Goal: Information Seeking & Learning: Learn about a topic

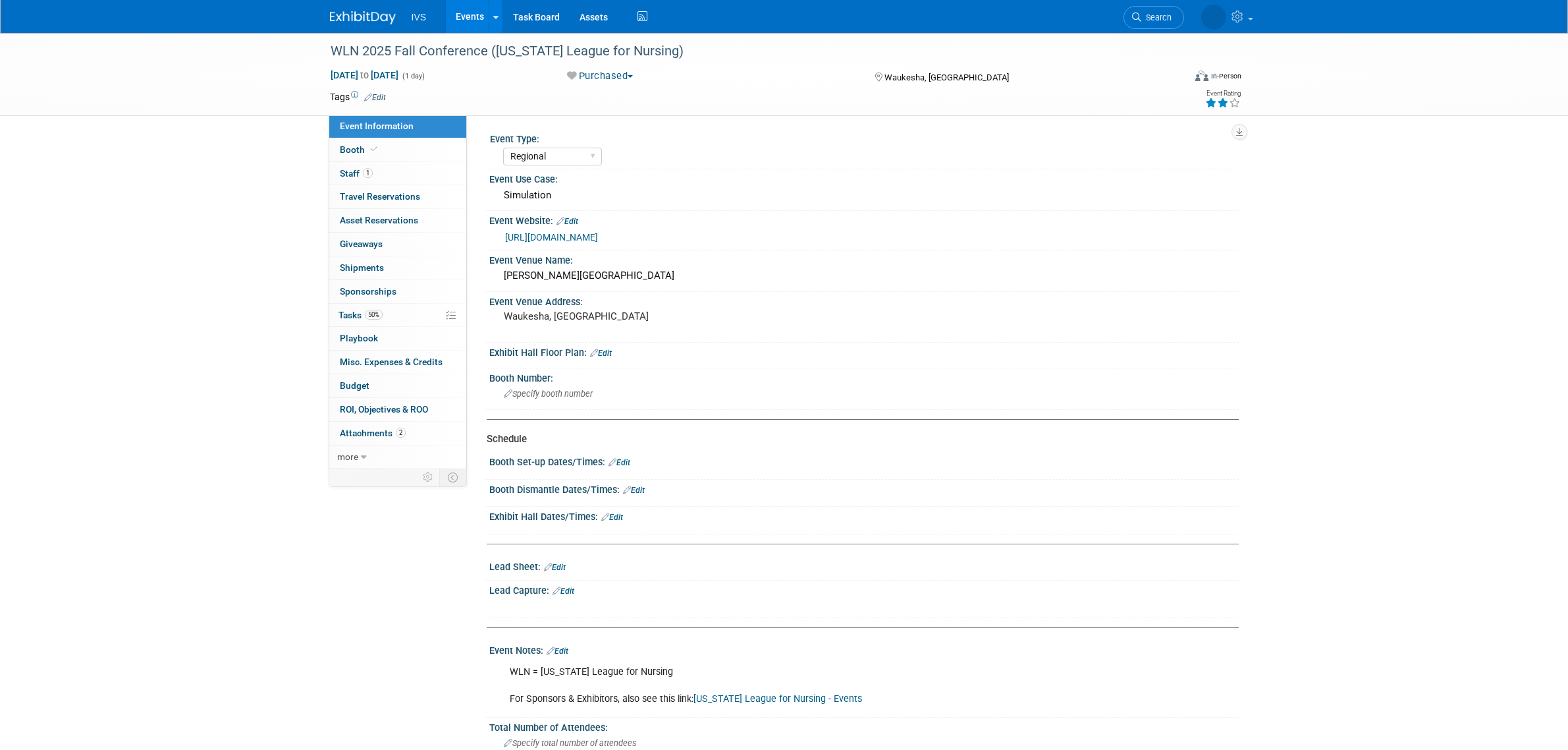
select select "Regional"
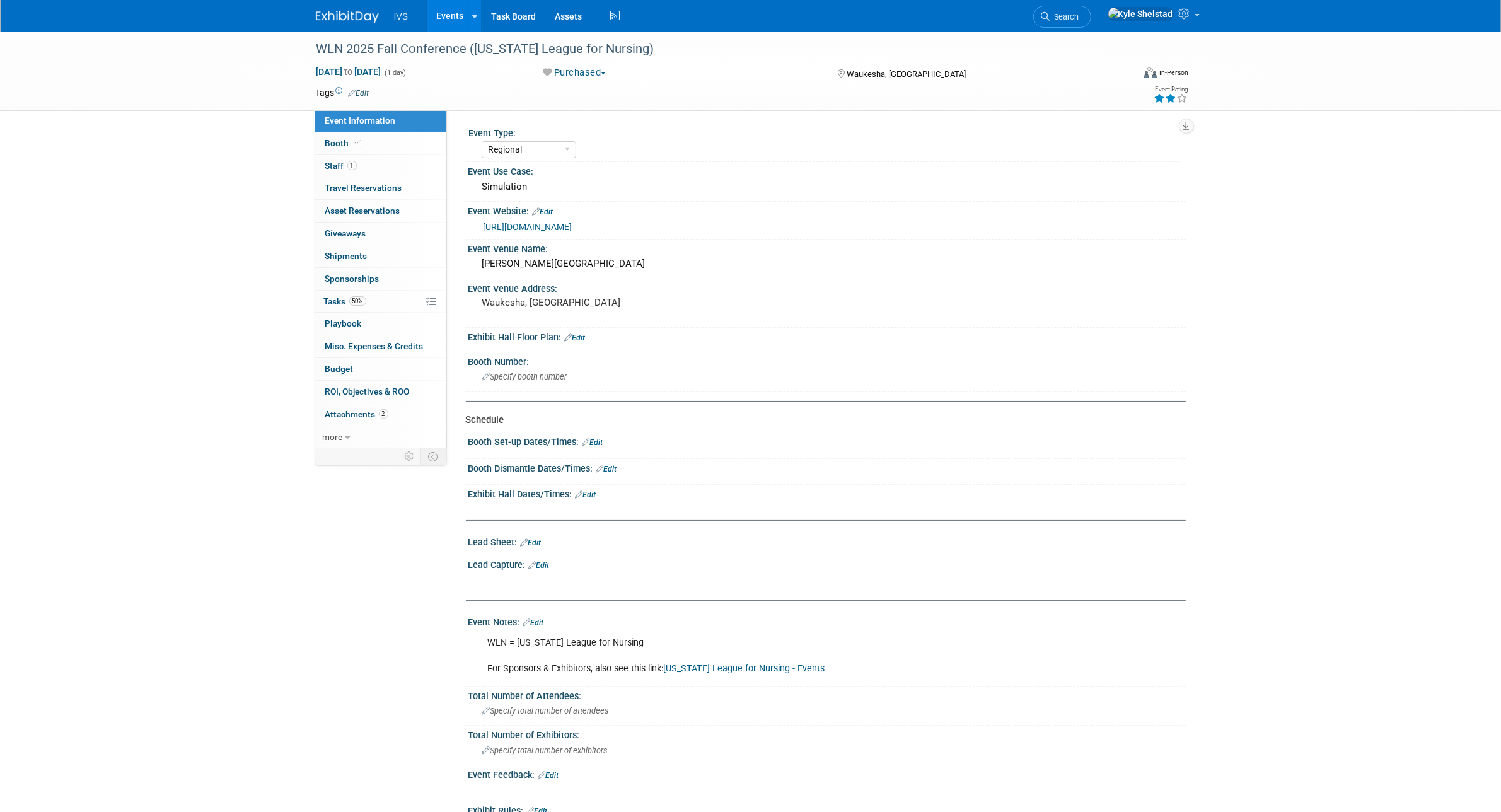
click at [1435, 496] on div "WLN 2025 Fall Conference ([US_STATE] League for Nursing) [DATE] to [DATE] (1 da…" at bounding box center [750, 459] width 1501 height 856
click at [439, 10] on link "Events" at bounding box center [450, 16] width 46 height 31
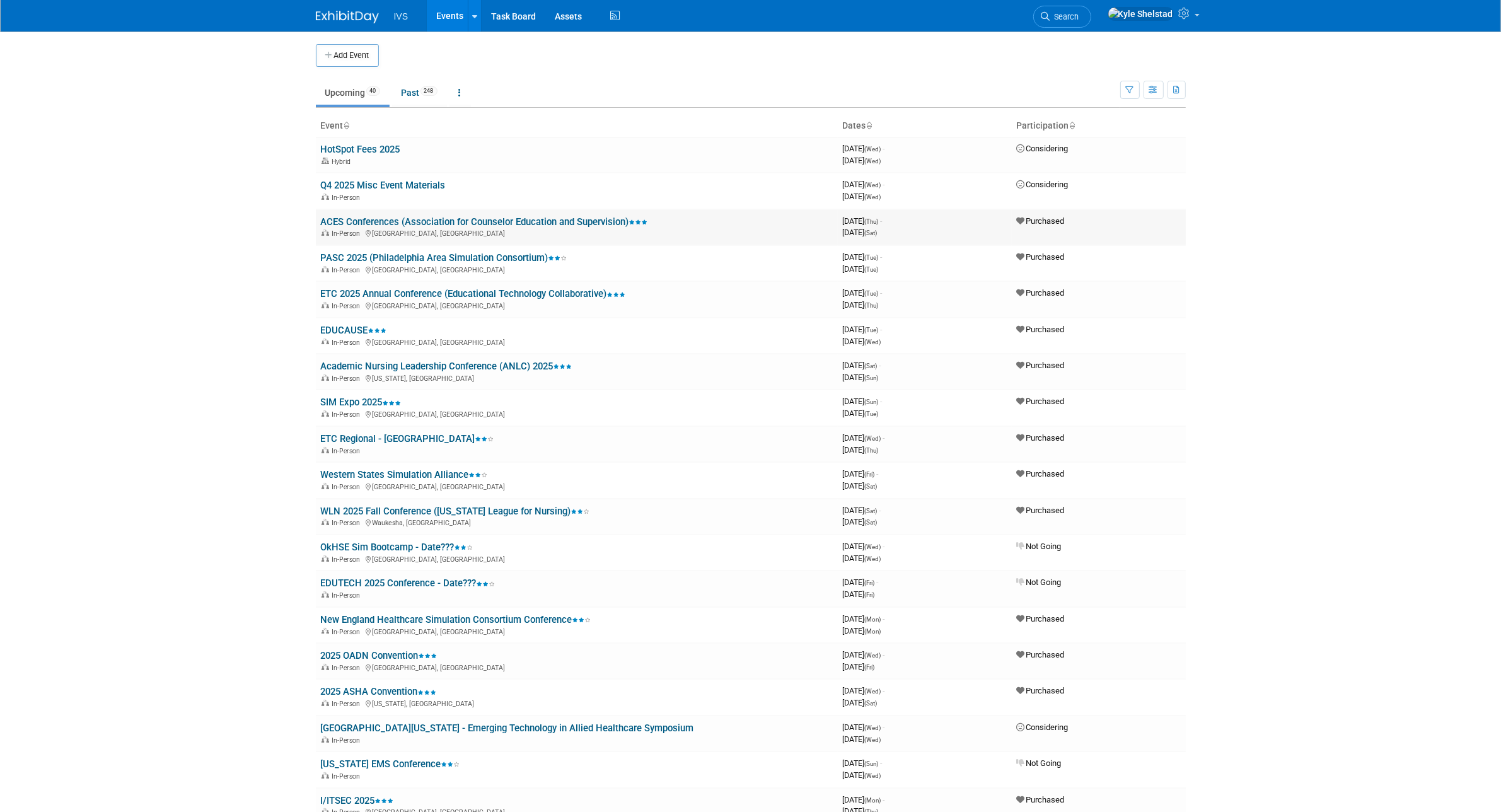
click at [411, 221] on link "ACES Conferences (Association for Counselor Education and Supervision)" at bounding box center [484, 221] width 327 height 11
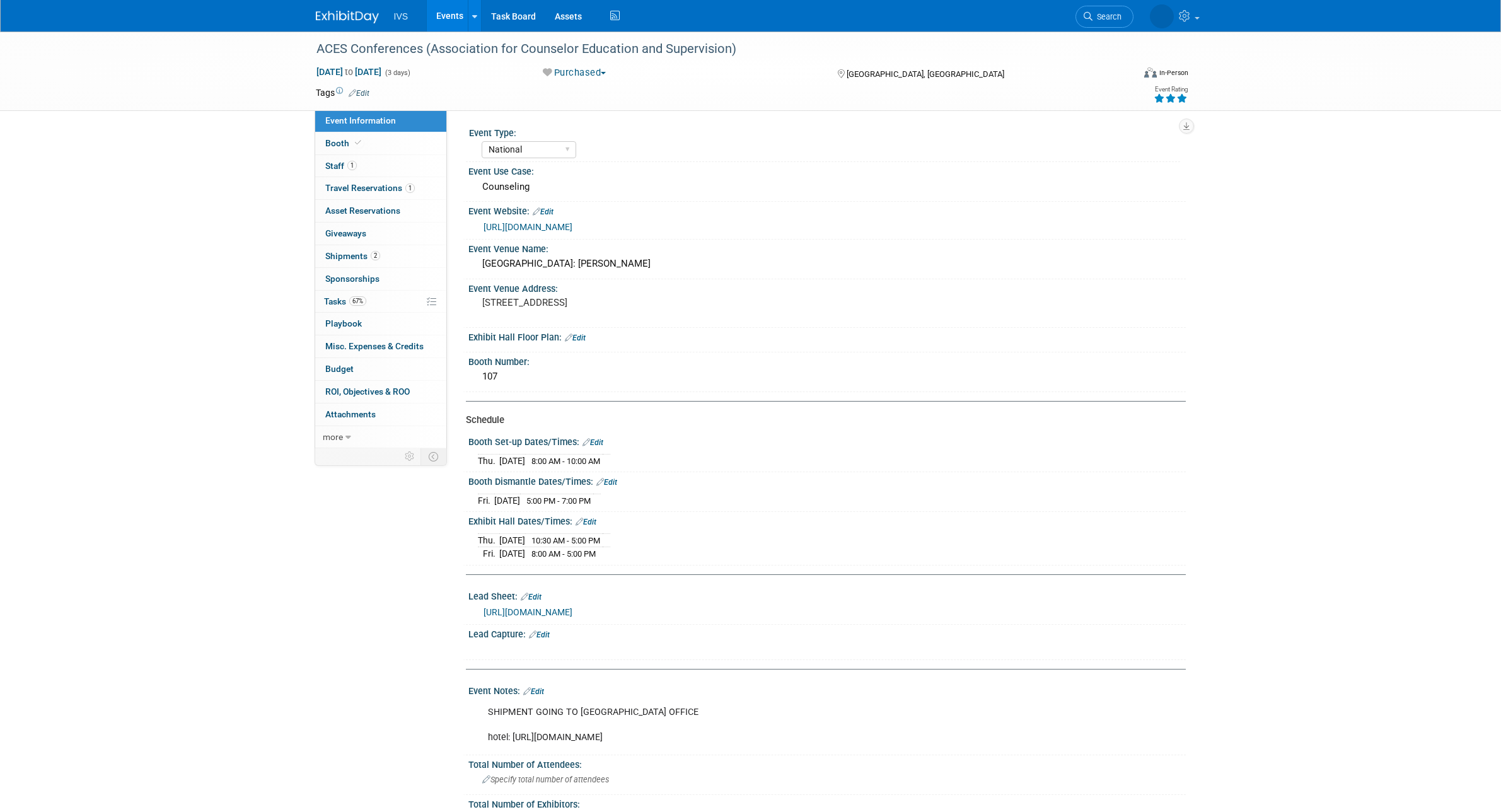
select select "National"
click at [374, 171] on link "1 Staff 1" at bounding box center [381, 166] width 131 height 22
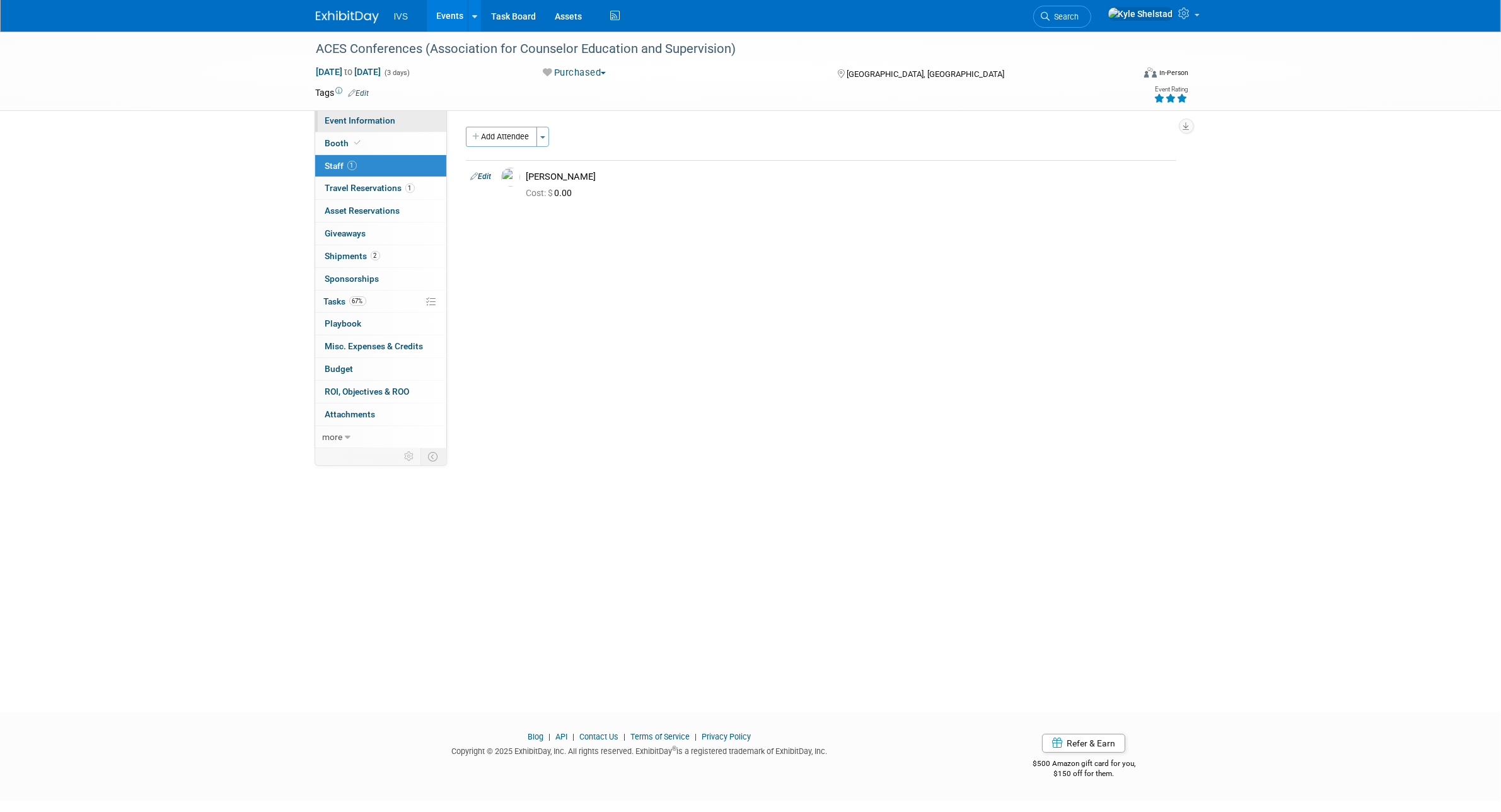
click at [402, 120] on link "Event Information" at bounding box center [381, 121] width 131 height 22
select select "National"
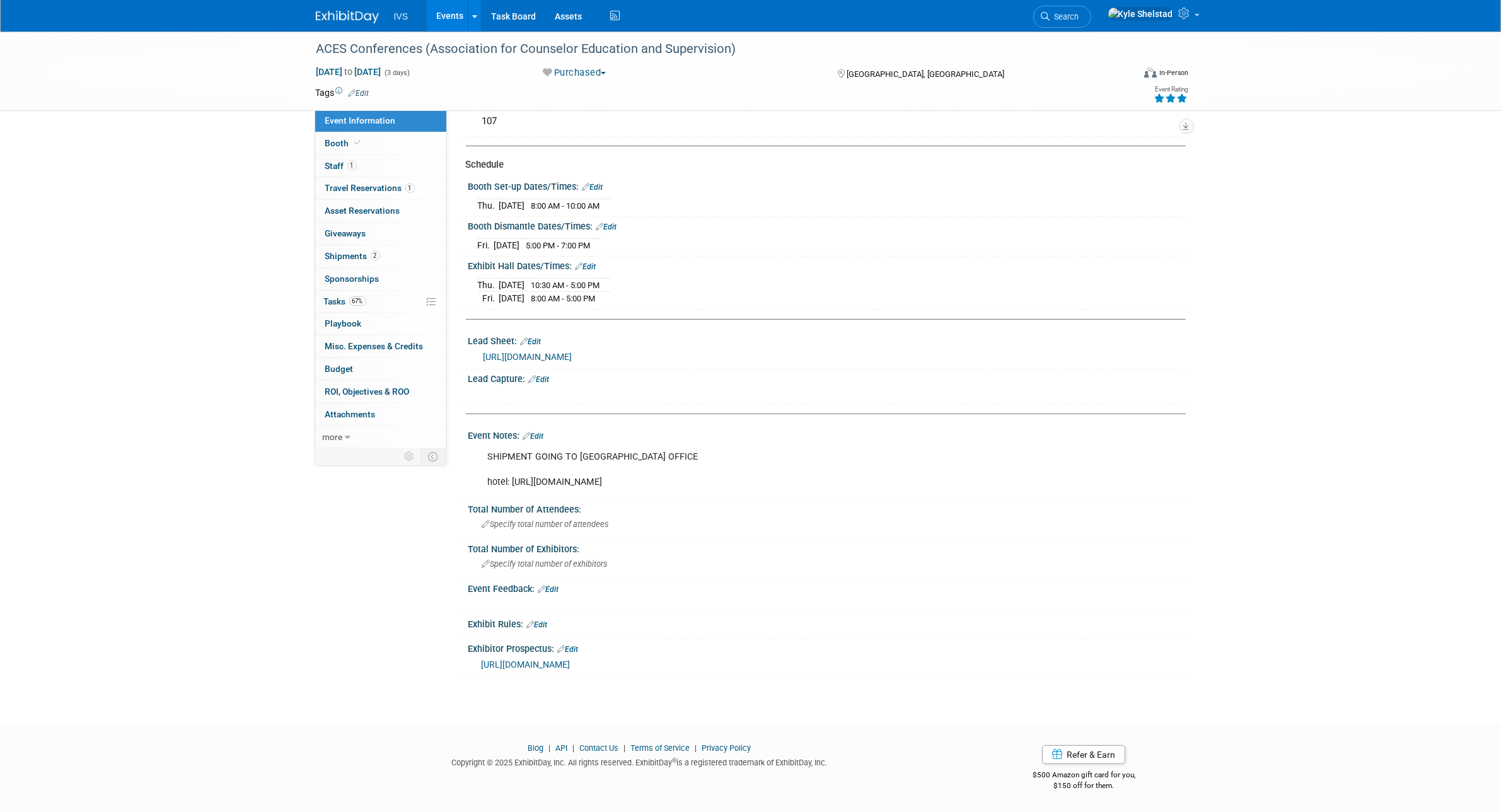
scroll to position [265, 0]
click at [474, 193] on div "Thu. Oct 9, 2025 8:00 AM - 10:00 AM Save Changes Cancel" at bounding box center [827, 203] width 718 height 21
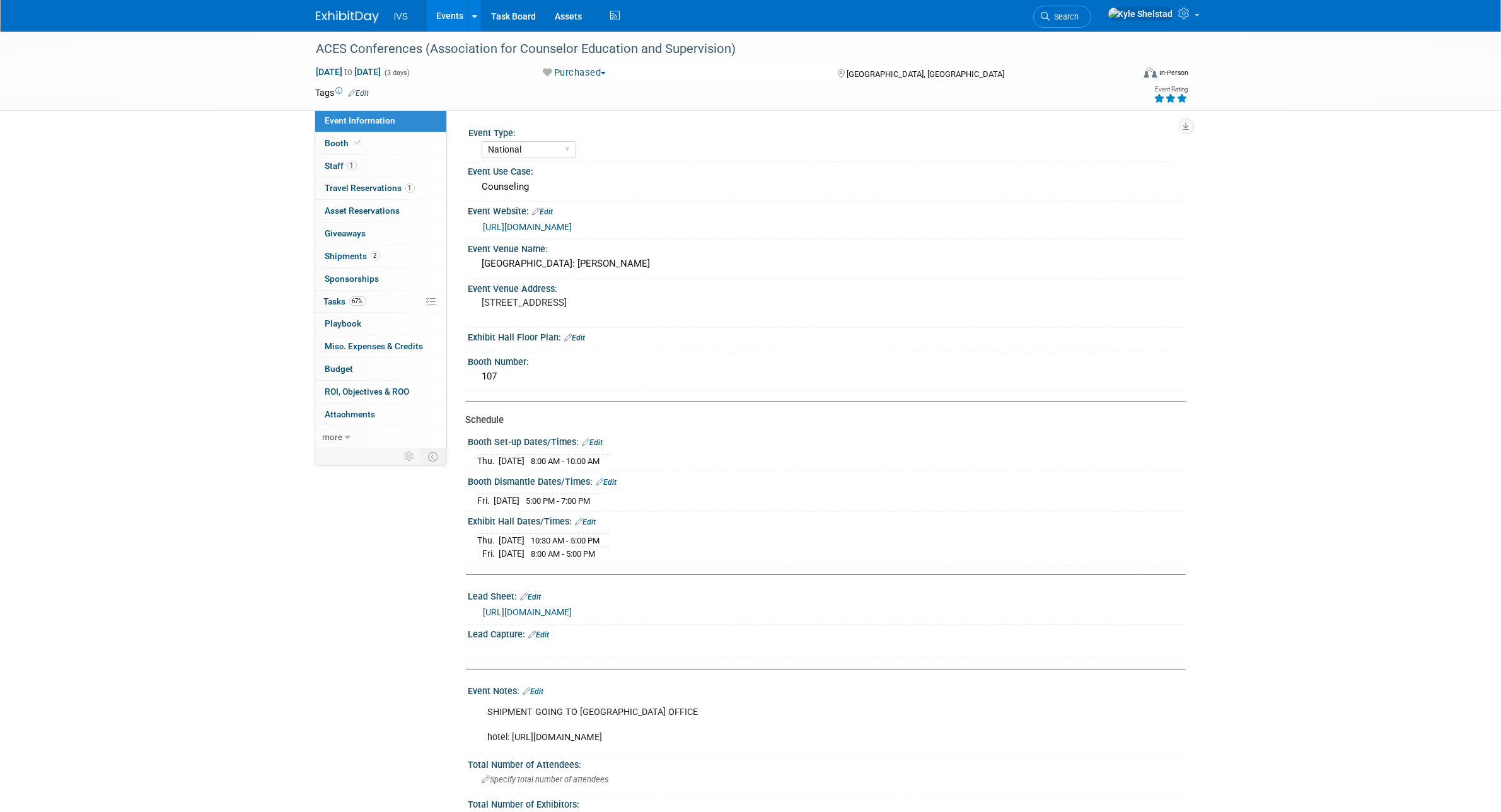
click at [553, 230] on link "https://acesonline.net/aces-national-conference/" at bounding box center [528, 227] width 89 height 10
